Goal: Information Seeking & Learning: Compare options

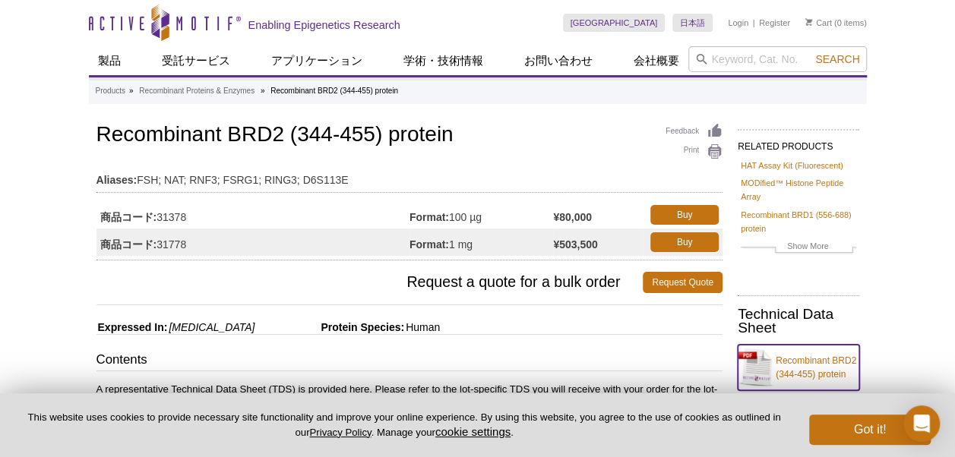
click at [801, 359] on link "Recombinant BRD2 (344-455) protein" at bounding box center [799, 368] width 122 height 46
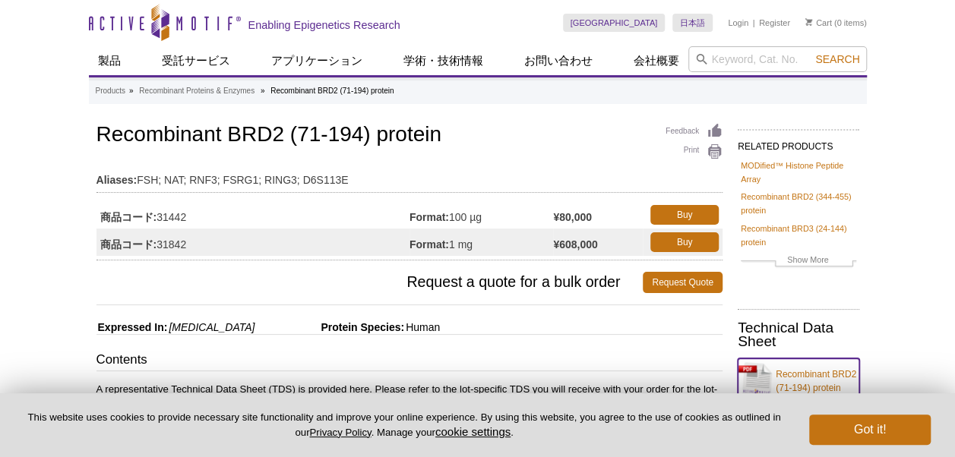
click at [800, 374] on link "Recombinant BRD2 (71-194) protein" at bounding box center [799, 382] width 122 height 46
